Goal: Find specific page/section: Find specific page/section

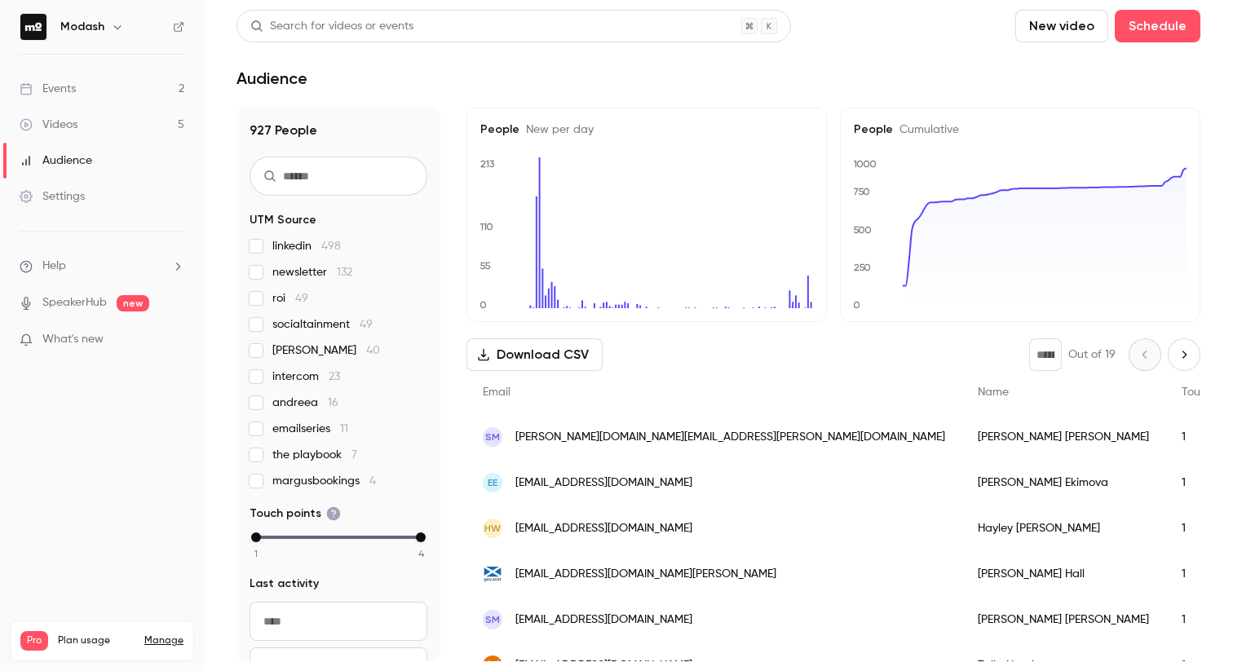
scroll to position [778, 0]
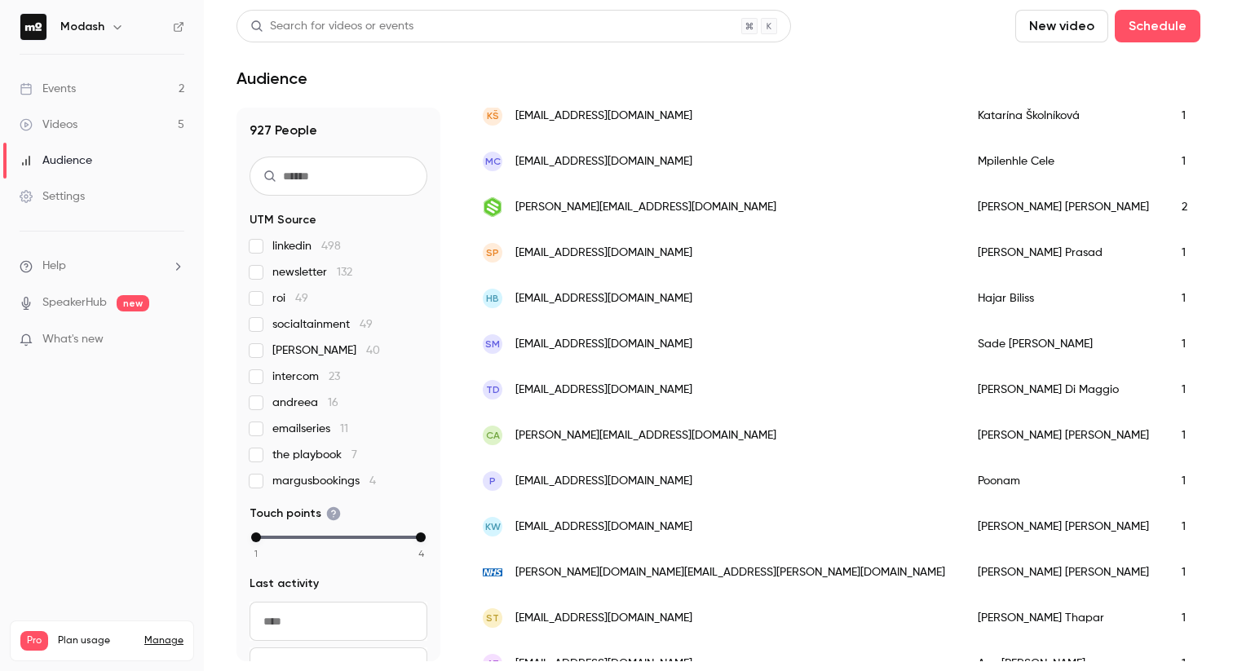
click at [82, 80] on link "Events 2" at bounding box center [102, 89] width 204 height 36
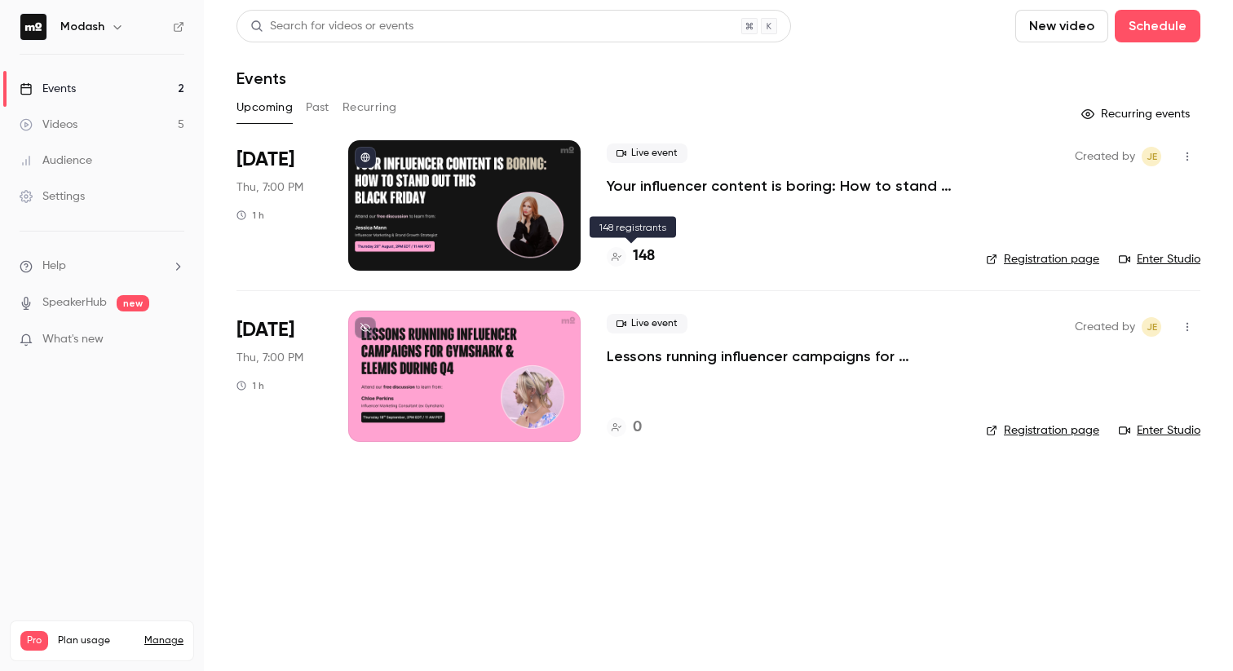
click at [615, 263] on div at bounding box center [617, 257] width 20 height 20
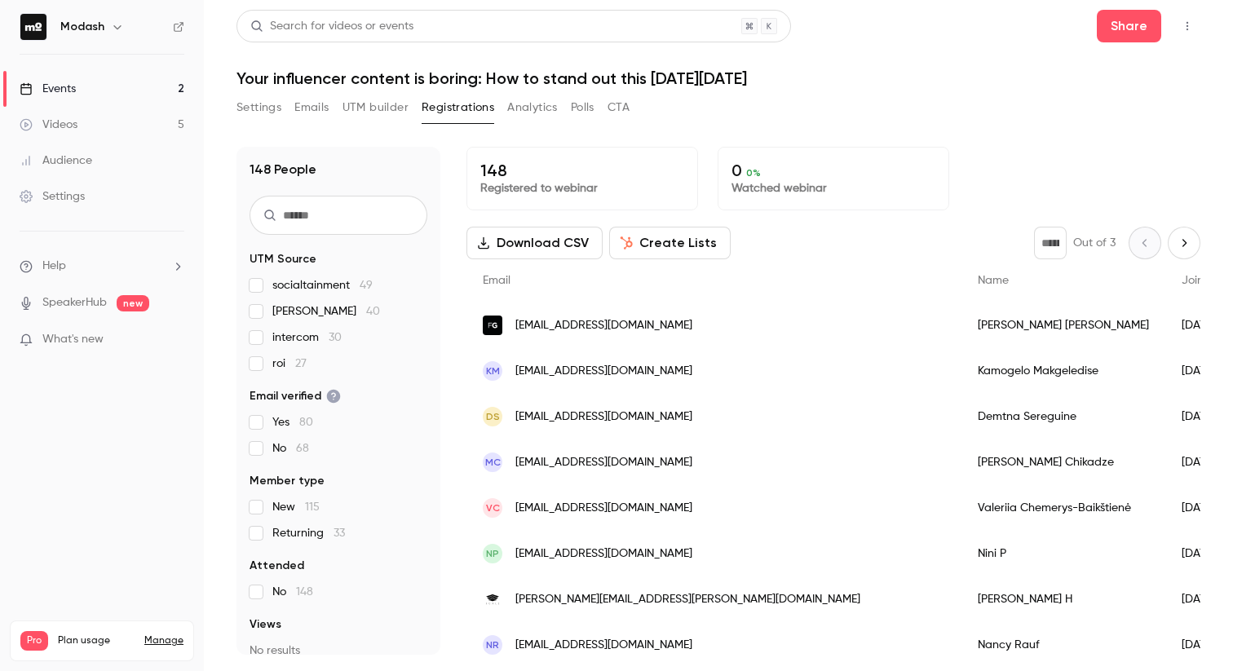
click at [104, 82] on link "Events 2" at bounding box center [102, 89] width 204 height 36
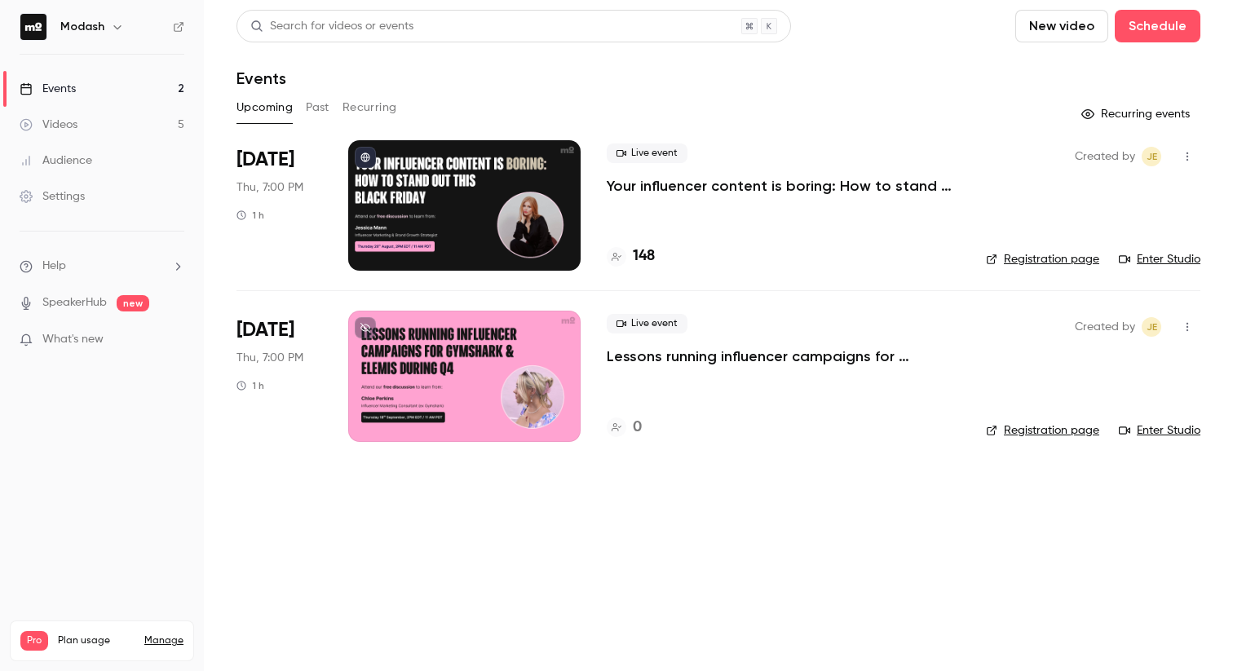
click at [316, 108] on button "Past" at bounding box center [318, 108] width 24 height 26
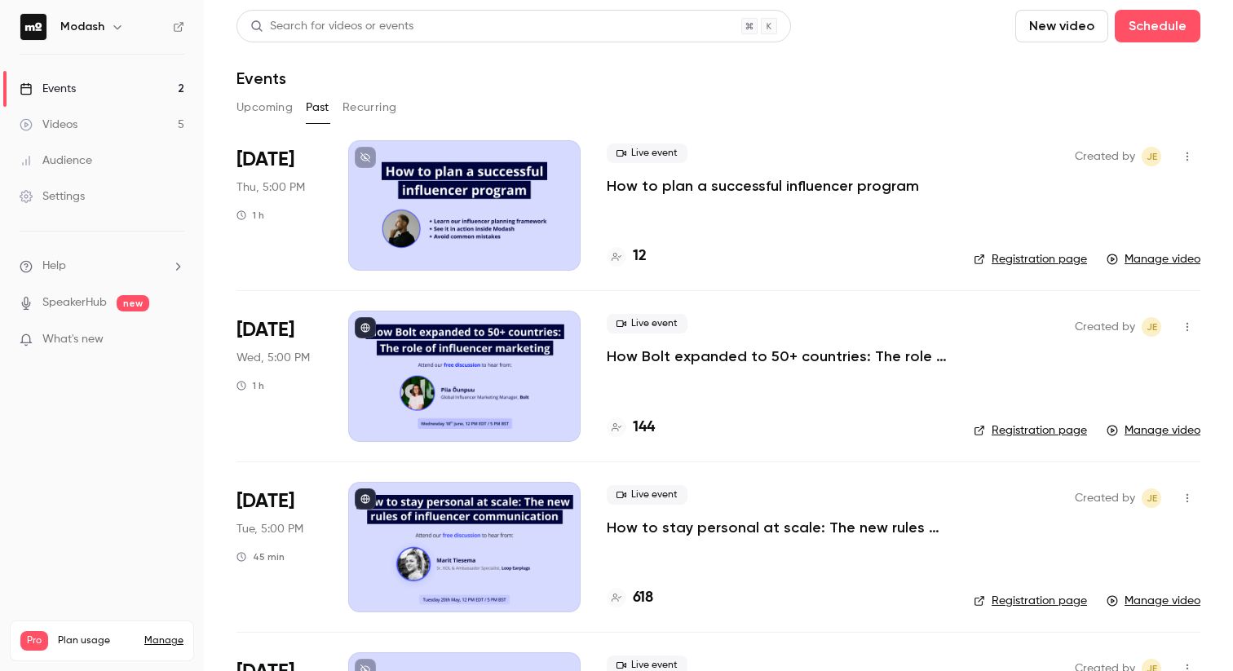
click at [81, 77] on link "Events 2" at bounding box center [102, 89] width 204 height 36
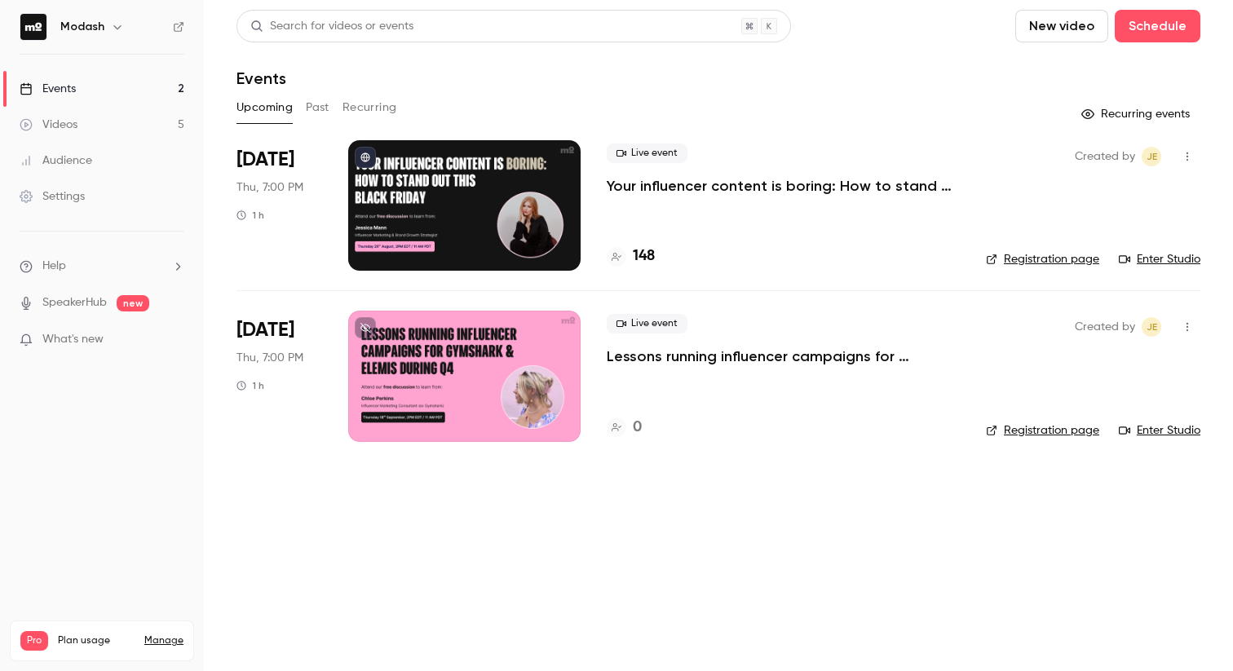
click at [302, 104] on div "Upcoming Past Recurring" at bounding box center [718, 108] width 964 height 26
click at [311, 104] on button "Past" at bounding box center [318, 108] width 24 height 26
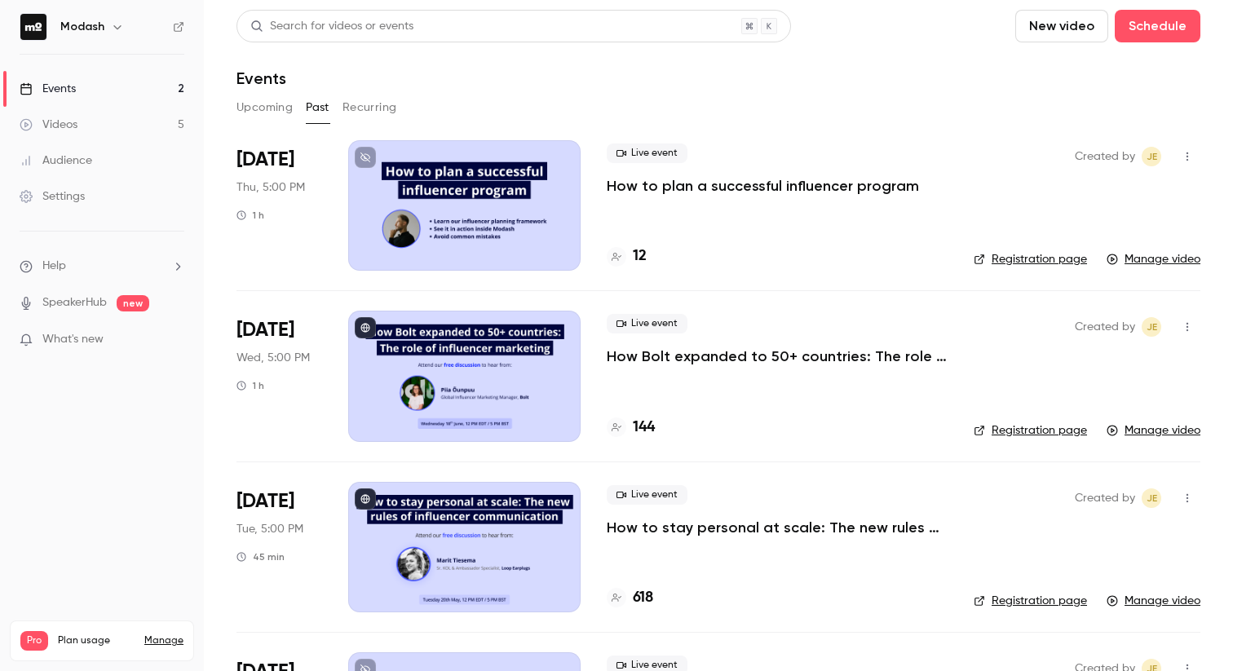
click at [112, 82] on link "Events 2" at bounding box center [102, 89] width 204 height 36
